Goal: Task Accomplishment & Management: Manage account settings

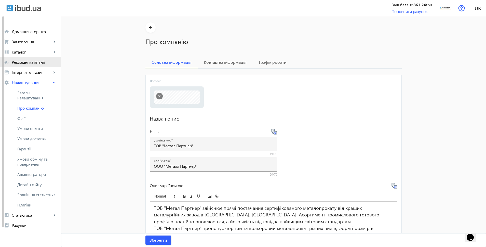
click at [13, 63] on span "Рекламні кампанії" at bounding box center [34, 62] width 45 height 5
